Goal: Task Accomplishment & Management: Manage account settings

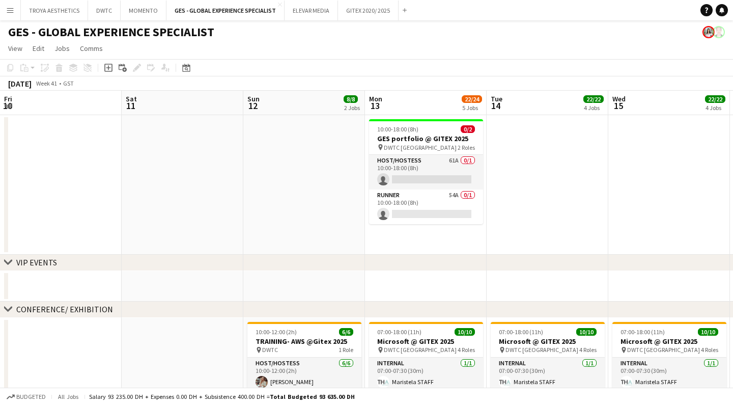
scroll to position [0, 265]
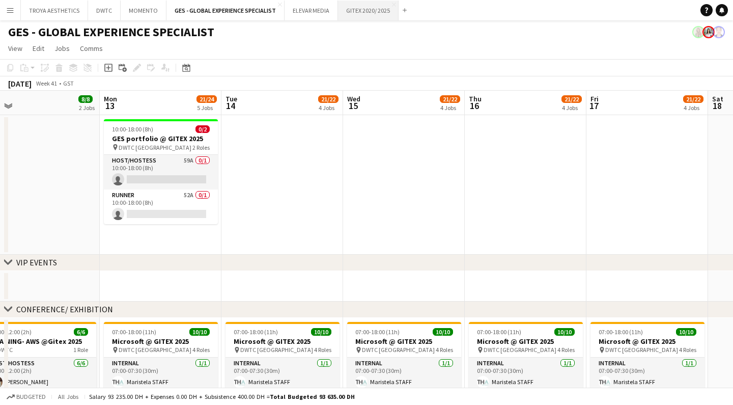
click at [361, 16] on button "GITEX 2020/ 2025 Close" at bounding box center [368, 11] width 61 height 20
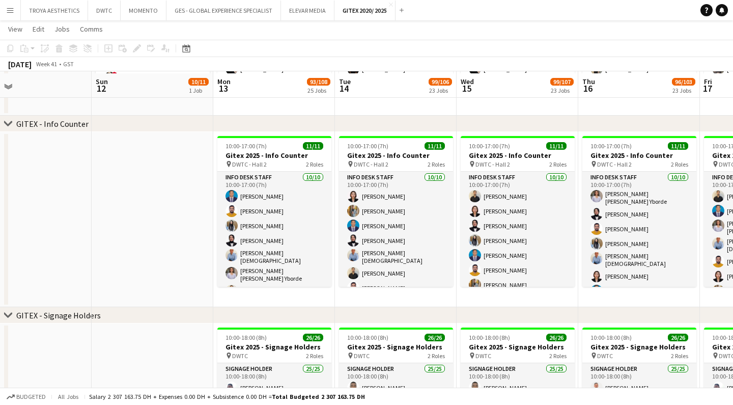
scroll to position [1043, 0]
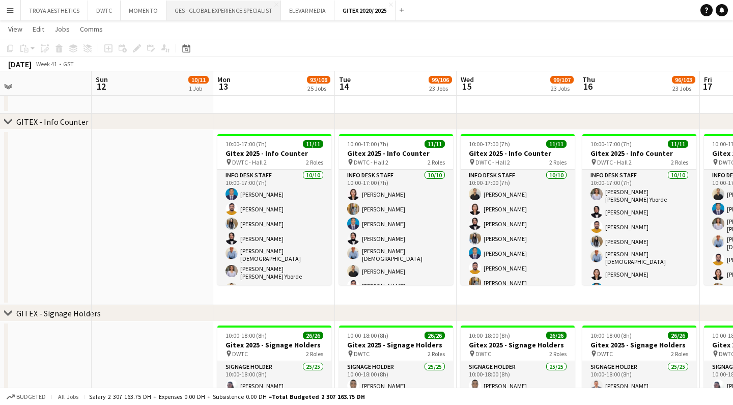
click at [239, 13] on button "GES - GLOBAL EXPERIENCE SPECIALIST Close" at bounding box center [224, 11] width 115 height 20
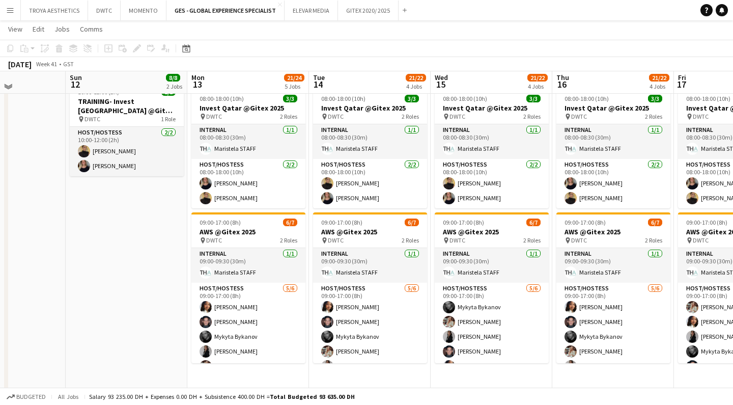
scroll to position [385, 0]
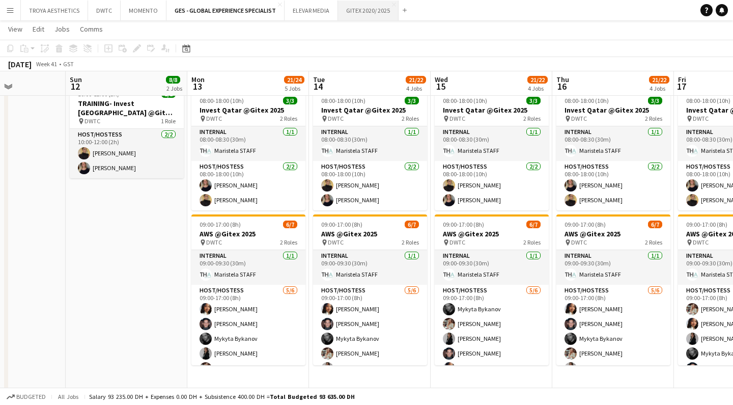
click at [356, 12] on button "GITEX 2020/ 2025 Close" at bounding box center [368, 11] width 61 height 20
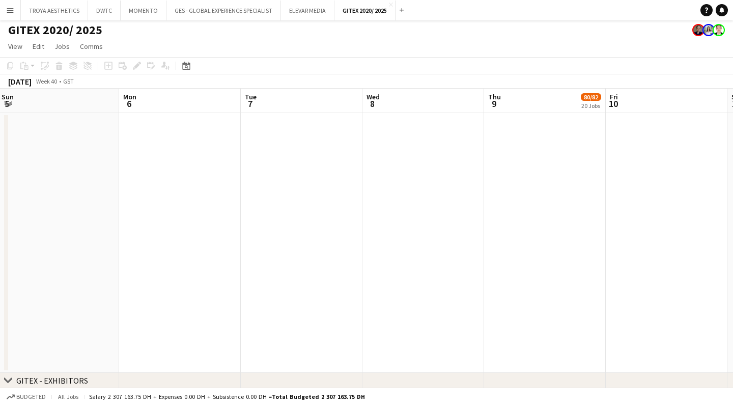
scroll to position [2, 0]
click at [207, 10] on button "GES - GLOBAL EXPERIENCE SPECIALIST Close" at bounding box center [224, 11] width 115 height 20
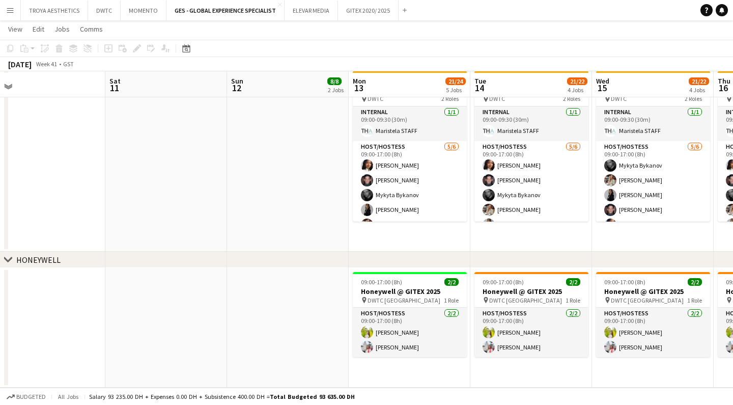
scroll to position [529, 0]
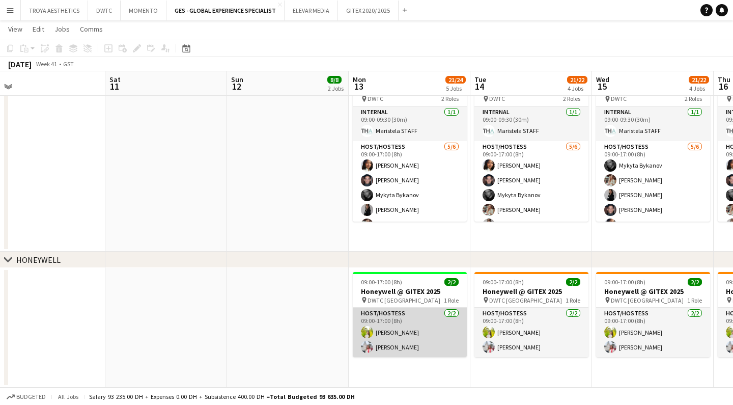
click at [394, 350] on app-card-role "Host/Hostess [DATE] 09:00-17:00 (8h) Naya Talas [PERSON_NAME]" at bounding box center [410, 332] width 114 height 49
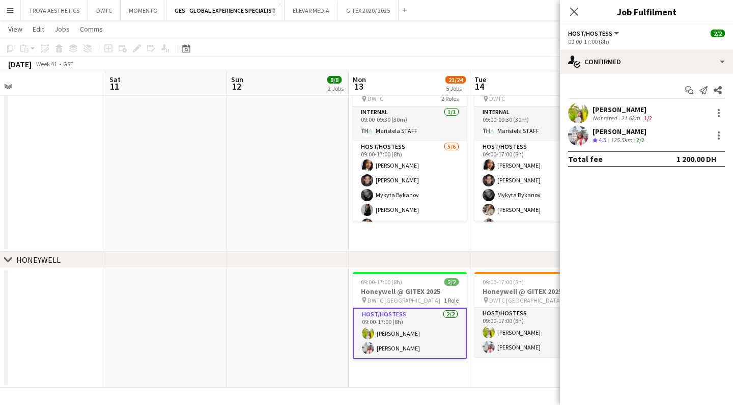
click at [622, 132] on div "[PERSON_NAME]" at bounding box center [620, 131] width 54 height 9
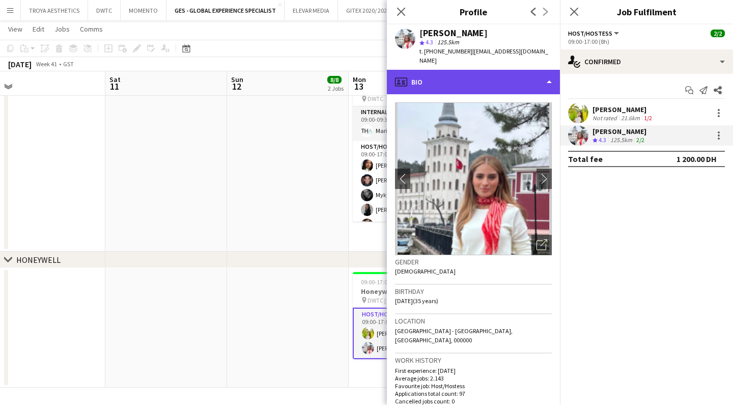
click at [544, 71] on div "profile Bio" at bounding box center [473, 82] width 173 height 24
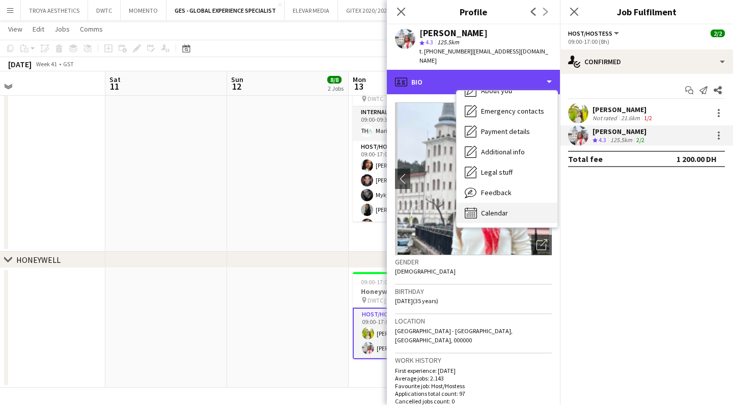
scroll to position [55, 0]
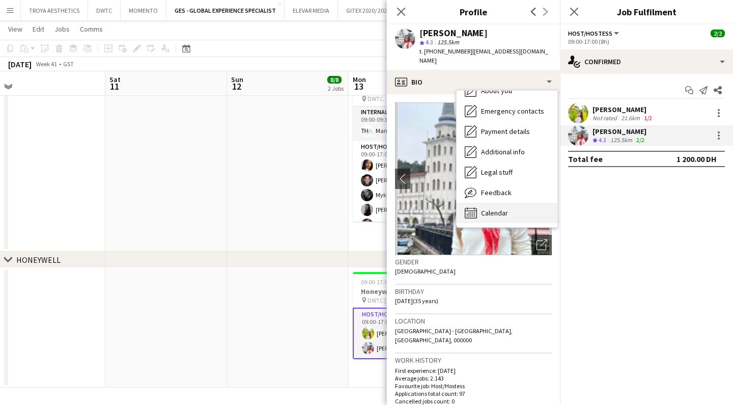
click at [502, 208] on span "Calendar" at bounding box center [494, 212] width 27 height 9
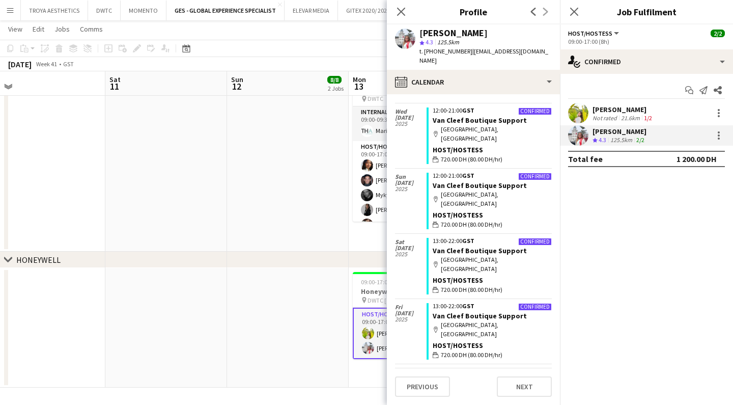
scroll to position [566, 0]
click at [227, 243] on app-date-cell at bounding box center [166, 20] width 122 height 464
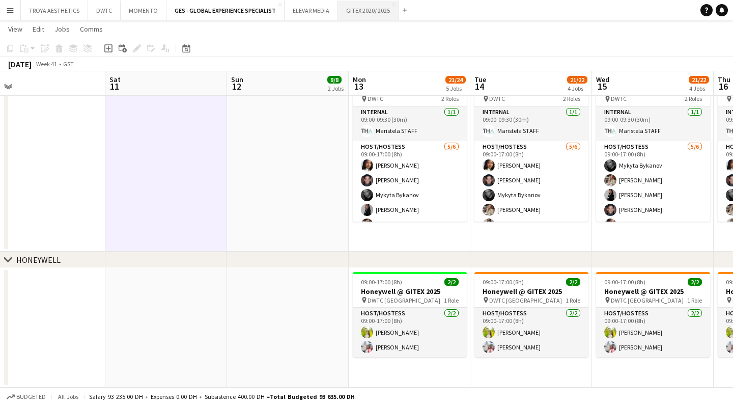
click at [356, 8] on button "GITEX 2020/ 2025 Close" at bounding box center [368, 11] width 61 height 20
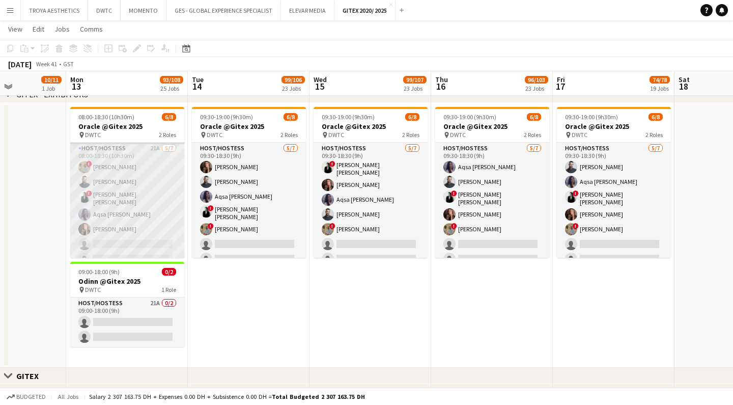
scroll to position [4, 0]
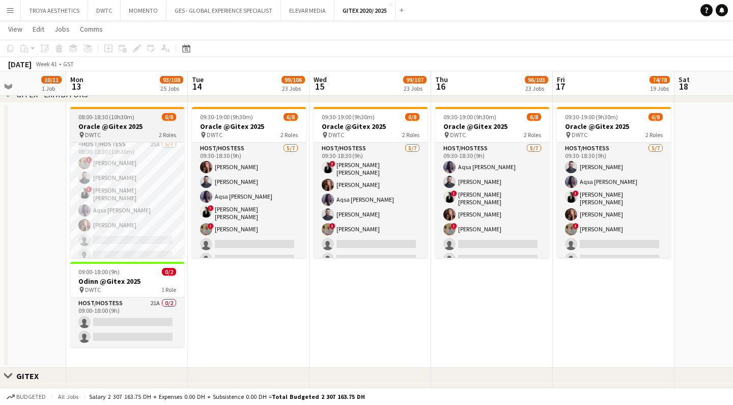
click at [131, 128] on h3 "Oracle @Gitex 2025" at bounding box center [127, 126] width 114 height 9
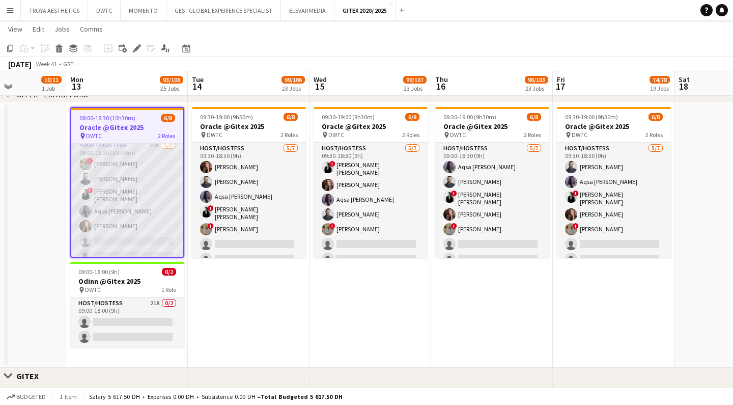
click at [146, 168] on app-card-role "Host/Hostess 21A [DATE] 08:00-18:30 (10h30m) ! [PERSON_NAME] ! [PERSON_NAME] [P…" at bounding box center [127, 203] width 112 height 126
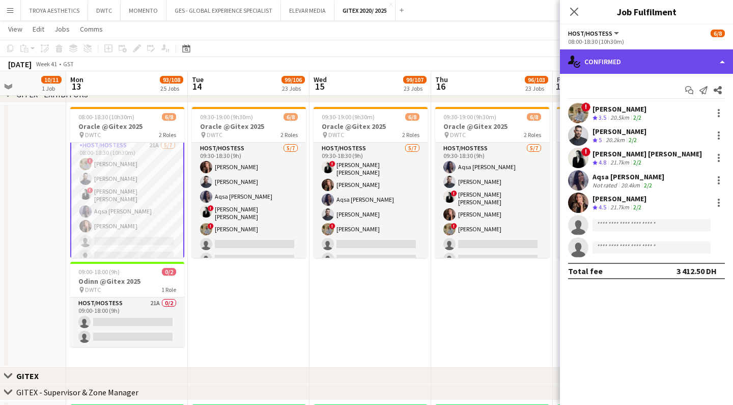
click at [592, 60] on div "single-neutral-actions-check-2 Confirmed" at bounding box center [646, 61] width 173 height 24
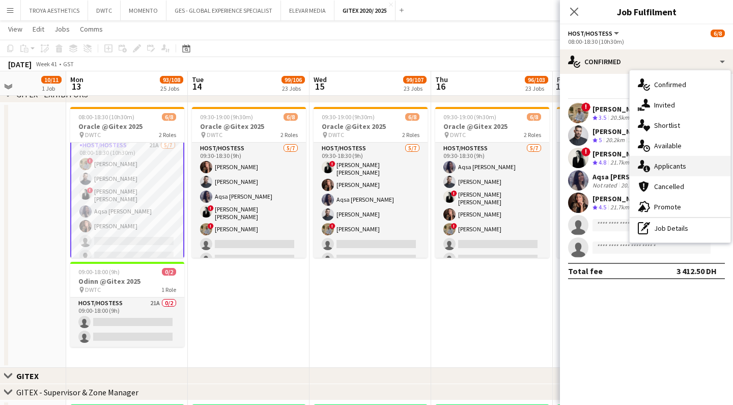
click at [676, 164] on span "Applicants" at bounding box center [670, 165] width 32 height 9
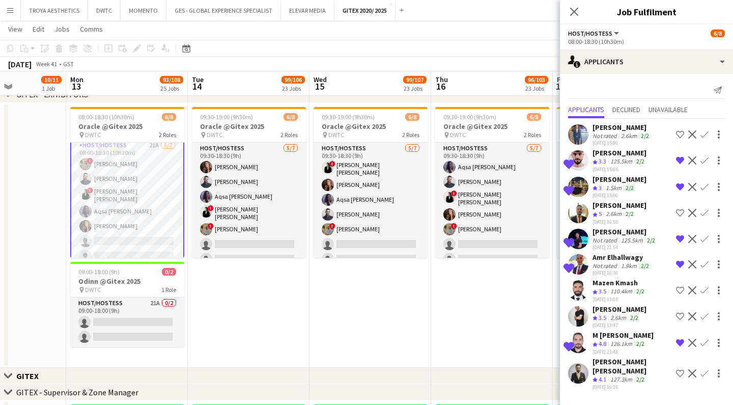
scroll to position [0, 0]
